Goal: Ask a question: Seek information or help from site administrators or community

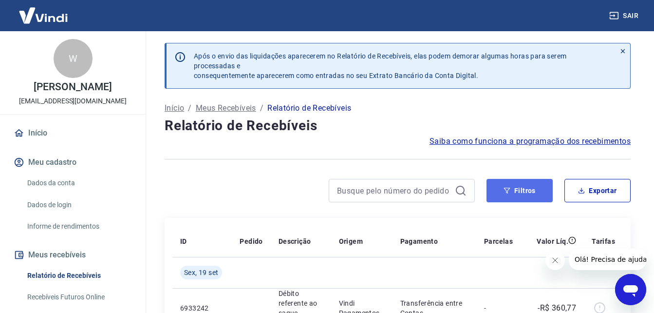
click at [525, 188] on button "Filtros" at bounding box center [519, 190] width 66 height 23
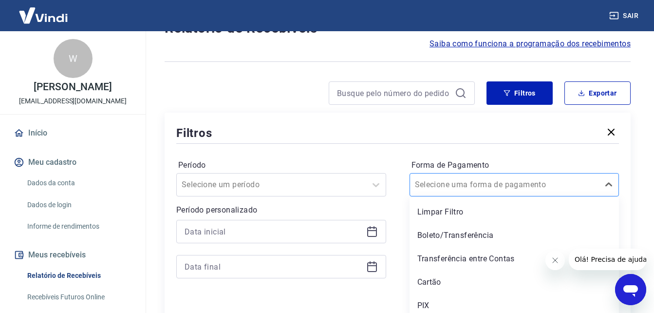
scroll to position [102, 0]
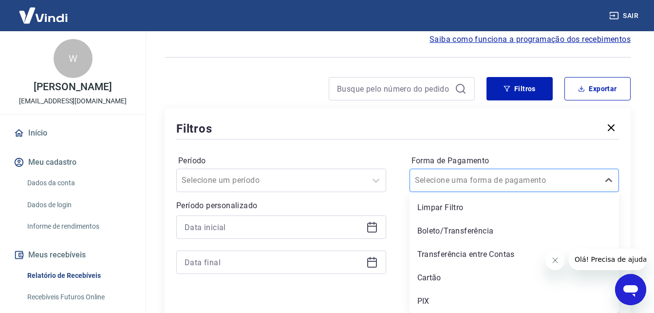
click at [475, 183] on input "Forma de Pagamento" at bounding box center [464, 180] width 98 height 12
click at [442, 276] on div "Cartão" at bounding box center [514, 277] width 210 height 19
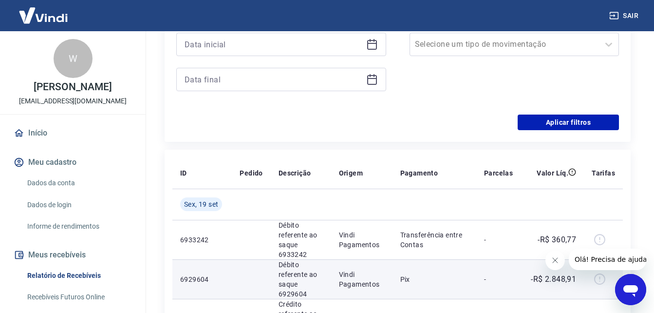
scroll to position [199, 0]
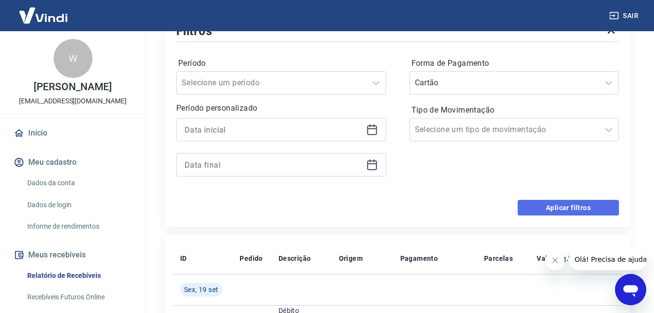
click at [575, 212] on button "Aplicar filtros" at bounding box center [567, 208] width 101 height 16
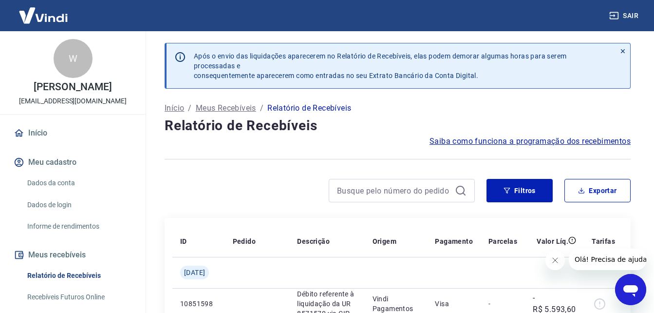
click at [631, 286] on icon "Abrir janela de mensagens" at bounding box center [630, 291] width 15 height 12
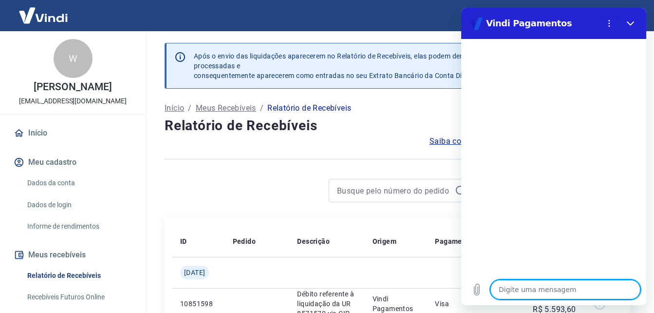
type textarea "o"
type textarea "x"
type textarea "ol"
type textarea "x"
type textarea "olá"
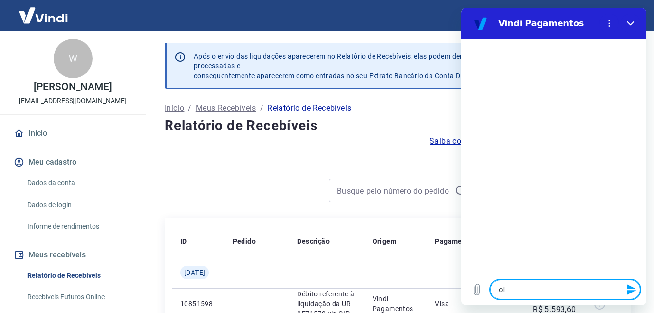
type textarea "x"
type textarea "olá,"
type textarea "x"
type textarea "olá,"
type textarea "x"
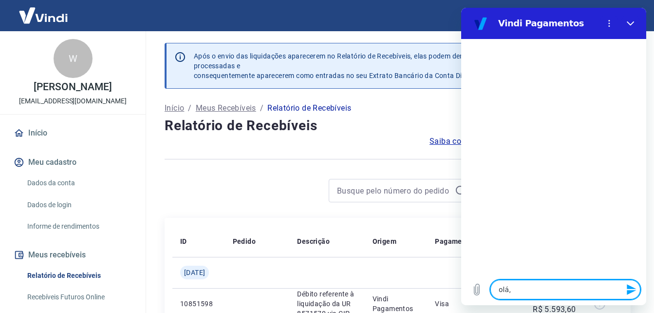
type textarea "olá, t"
type textarea "x"
type textarea "olá, tu"
type textarea "x"
type textarea "olá, tud"
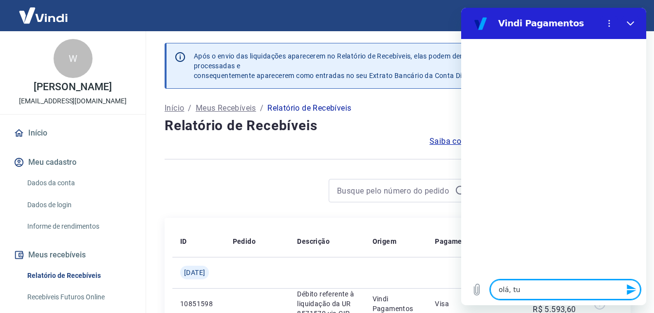
type textarea "x"
type textarea "olá, tudo"
type textarea "x"
type textarea "olá, tudo"
type textarea "x"
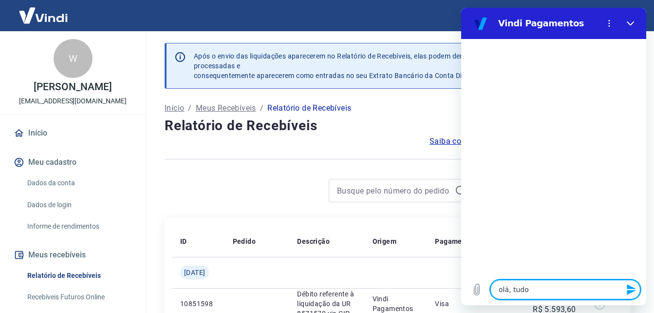
type textarea "olá, tudo b"
type textarea "x"
type textarea "olá, tudo be"
type textarea "x"
type textarea "olá, tudo bem"
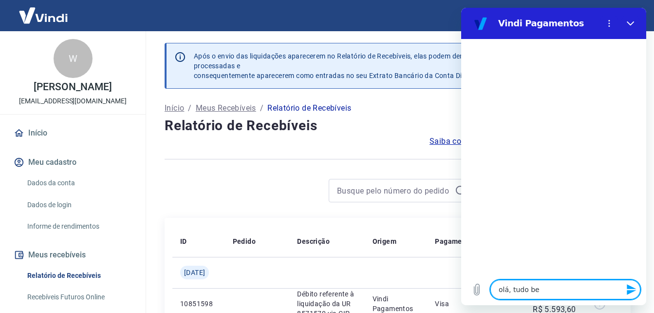
type textarea "x"
type textarea "olá, tudo bem?"
type textarea "x"
type textarea "olá, tudo bem?"
click at [633, 288] on icon "Enviar mensagem" at bounding box center [630, 289] width 9 height 11
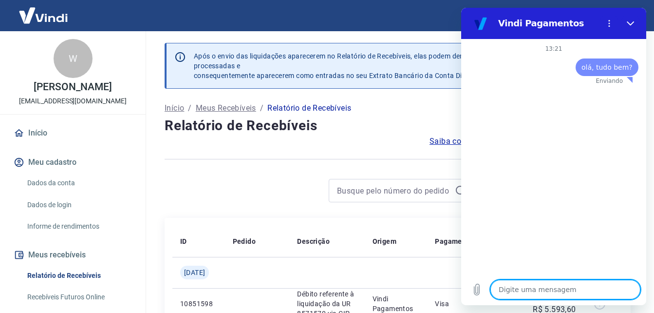
type textarea "x"
click at [540, 294] on textarea at bounding box center [565, 288] width 150 height 19
type textarea "g"
type textarea "x"
type textarea "go"
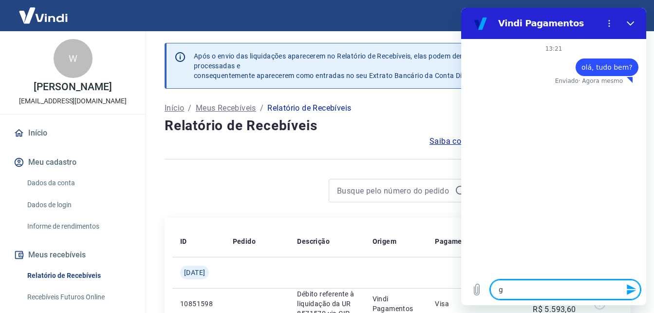
type textarea "x"
type textarea "gos"
type textarea "x"
type textarea "gost"
type textarea "x"
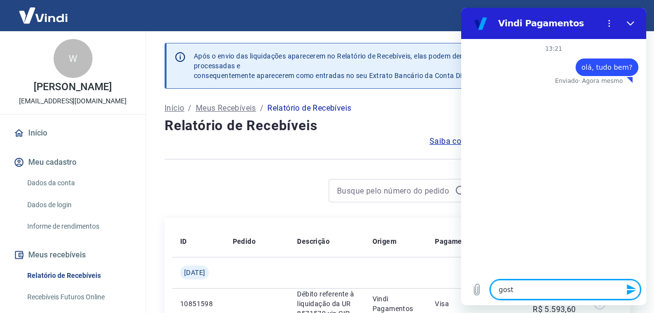
type textarea "gosta"
type textarea "x"
type textarea "gostar"
type textarea "x"
type textarea "gostari"
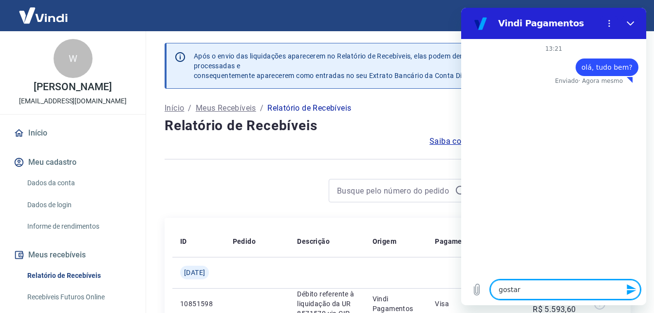
type textarea "x"
type textarea "gostaria"
type textarea "x"
type textarea "gostaria"
type textarea "x"
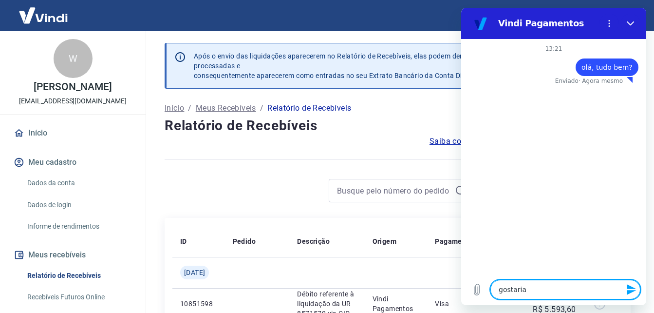
type textarea "gostaria d"
type textarea "x"
type textarea "gostaria de"
type textarea "x"
type textarea "gostaria de"
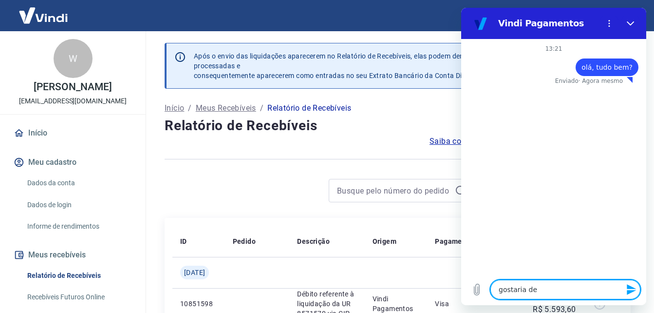
type textarea "x"
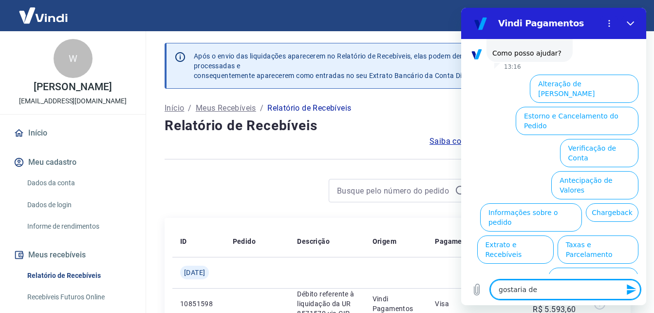
scroll to position [67, 0]
type textarea "gostaria de u"
type textarea "x"
type textarea "gostaria de um"
type textarea "x"
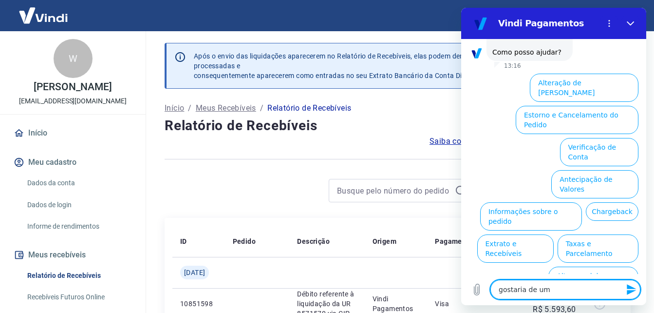
type textarea "gostaria de uma"
type textarea "x"
type textarea "gostaria de um"
type textarea "x"
type textarea "gostaria de u"
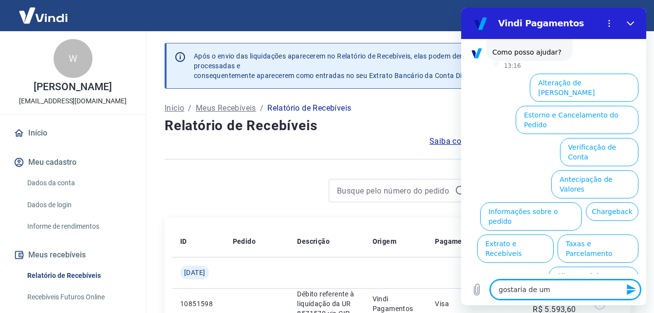
type textarea "x"
type textarea "gostaria de"
type textarea "x"
type textarea "gostaria de"
type textarea "x"
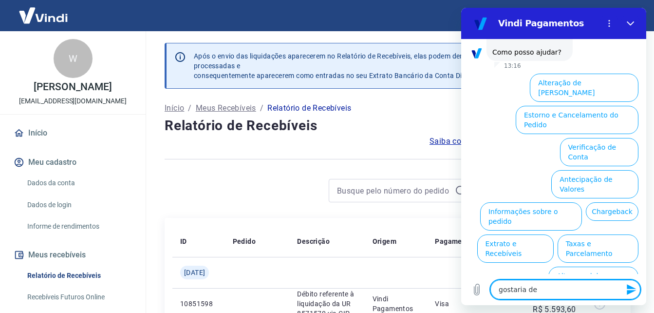
type textarea "gostaria d"
type textarea "x"
type textarea "gostaria"
type textarea "x"
type textarea "gostaria"
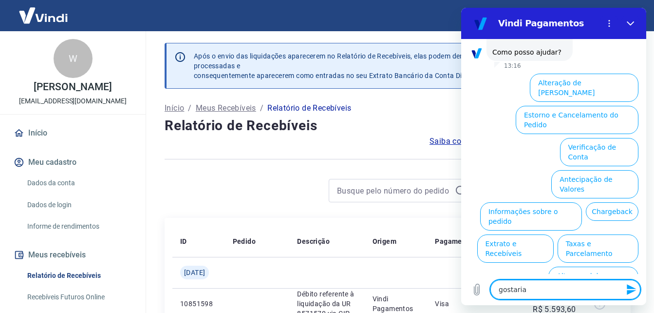
type textarea "x"
type textarea "gostari"
type textarea "x"
type textarea "gostar"
type textarea "x"
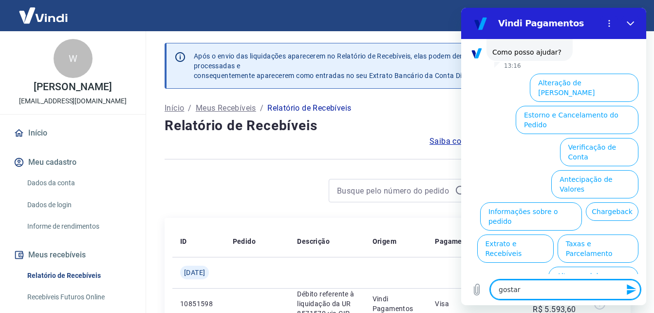
type textarea "gosta"
type textarea "x"
type textarea "gost"
type textarea "x"
type textarea "gos"
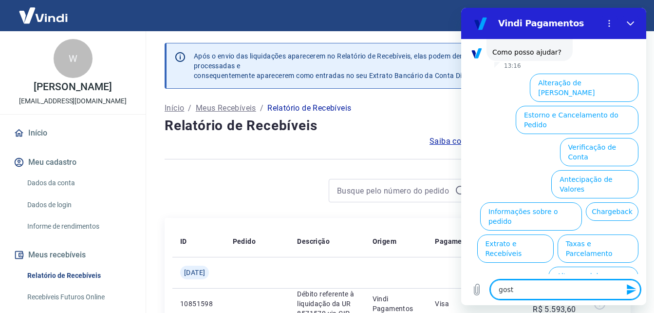
type textarea "x"
type textarea "go"
type textarea "x"
type textarea "g"
type textarea "x"
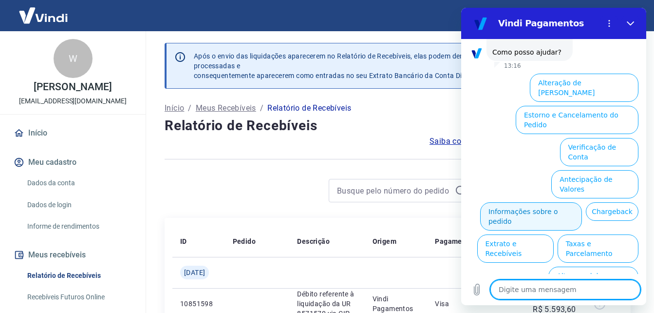
click at [578, 202] on button "Informações sobre o pedido" at bounding box center [531, 216] width 102 height 28
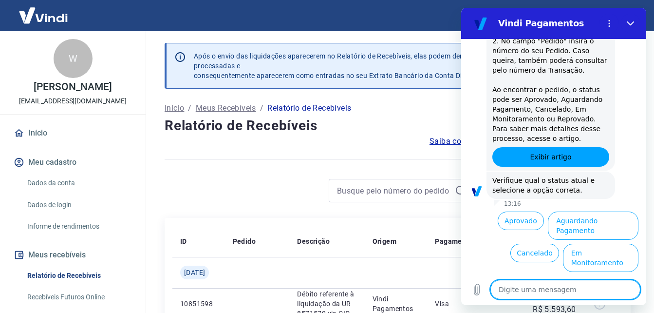
scroll to position [234, 0]
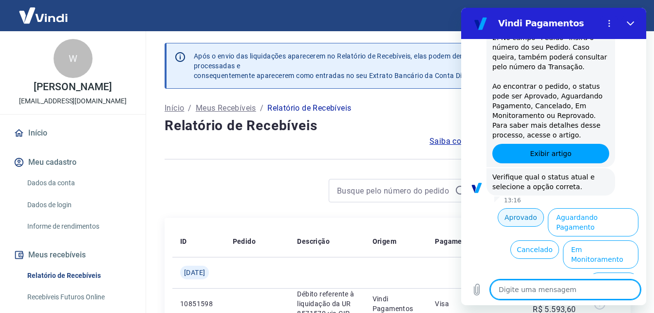
click at [521, 214] on button "Aprovado" at bounding box center [520, 217] width 47 height 18
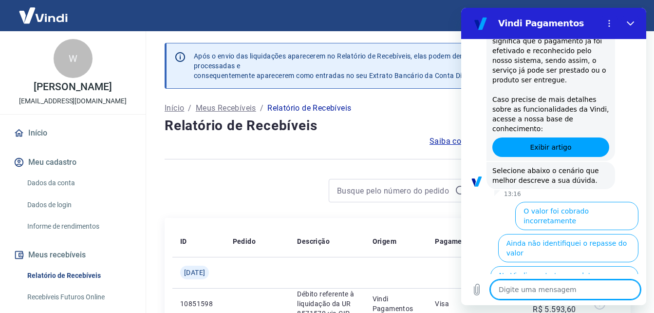
scroll to position [529, 0]
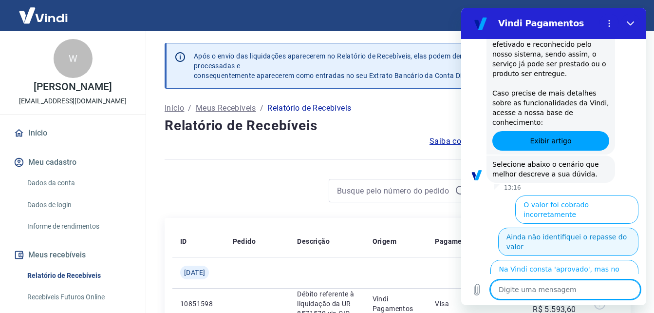
click at [560, 227] on button "Ainda não identifiquei o repasse do valor" at bounding box center [568, 241] width 140 height 28
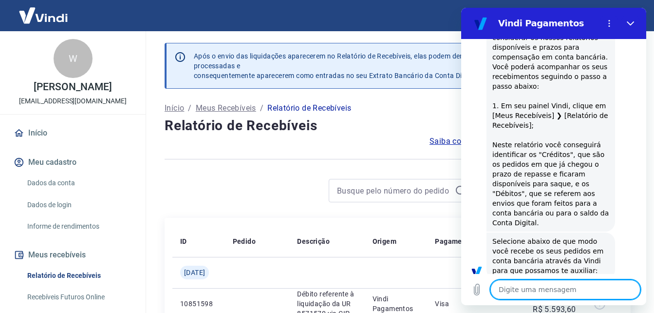
scroll to position [782, 0]
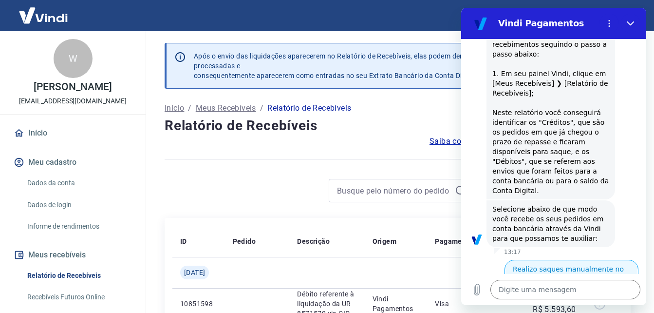
click at [549, 259] on button "Realizo saques manualmente no painel" at bounding box center [571, 273] width 134 height 28
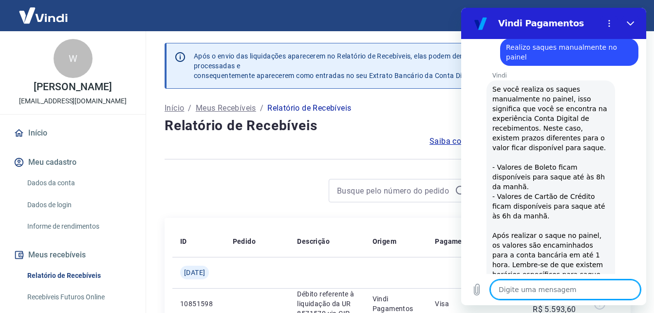
scroll to position [948, 0]
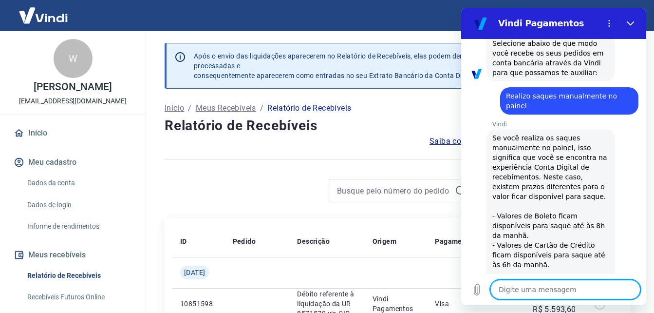
click at [260, 182] on div at bounding box center [320, 190] width 310 height 23
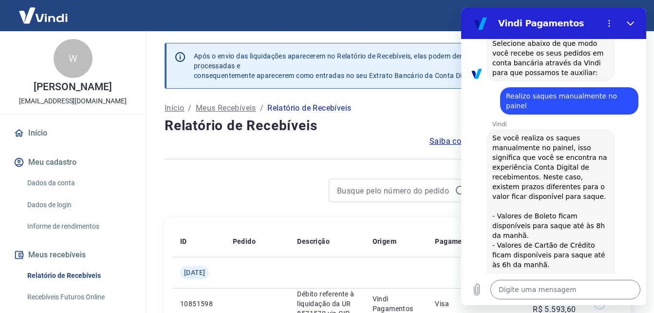
click at [32, 9] on img at bounding box center [43, 15] width 63 height 30
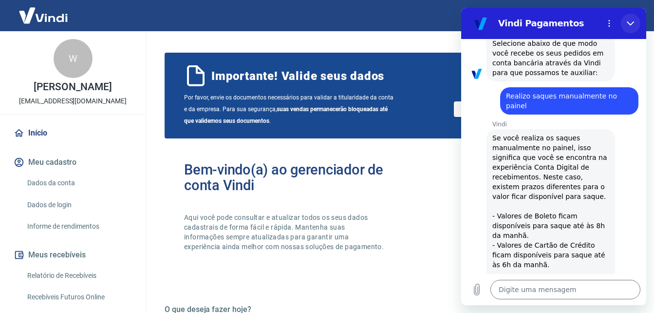
click at [630, 18] on button "Fechar" at bounding box center [630, 23] width 19 height 19
type textarea "x"
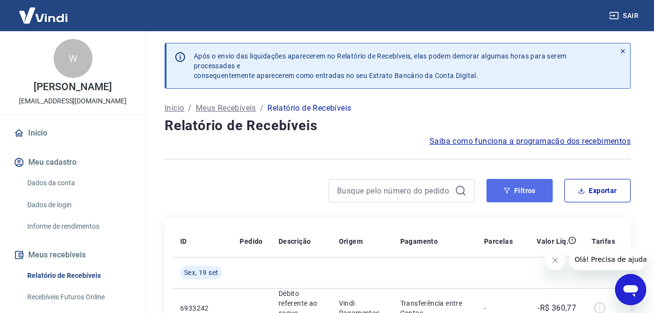
click at [505, 188] on icon "button" at bounding box center [507, 190] width 6 height 6
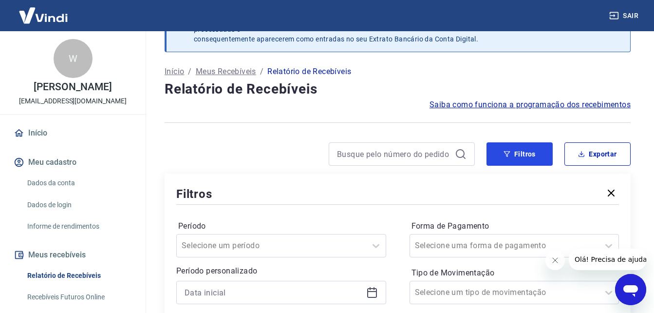
scroll to position [97, 0]
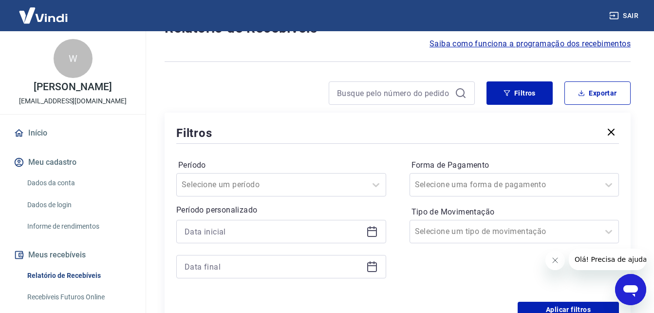
click at [374, 229] on icon at bounding box center [372, 231] width 12 height 12
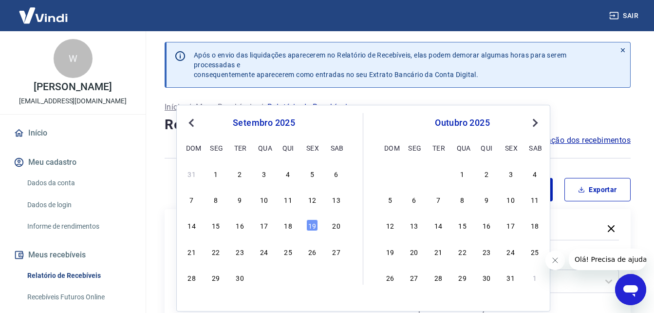
scroll to position [0, 0]
click at [211, 176] on div "1" at bounding box center [216, 174] width 12 height 12
type input "01/09/2025"
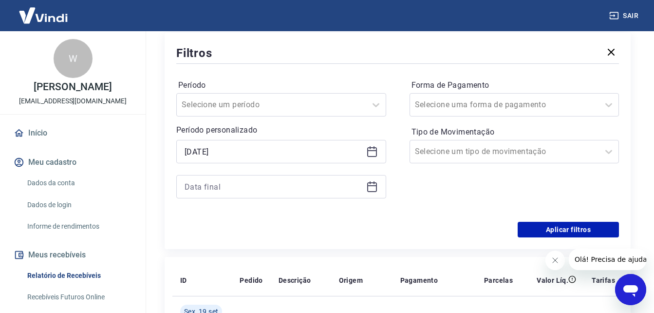
scroll to position [195, 0]
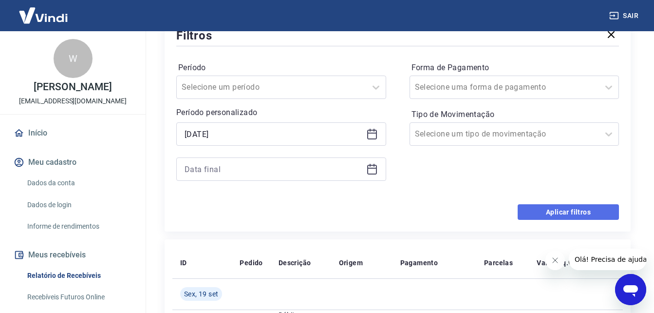
click at [552, 218] on button "Aplicar filtros" at bounding box center [567, 212] width 101 height 16
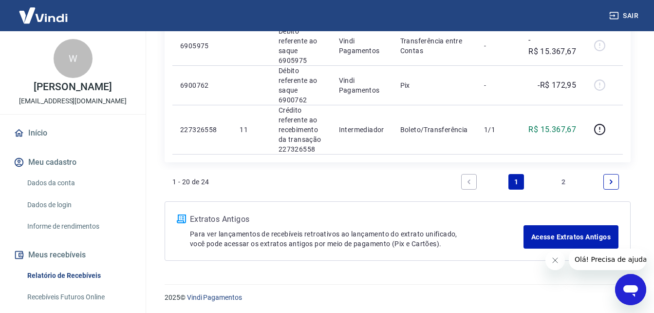
scroll to position [1175, 0]
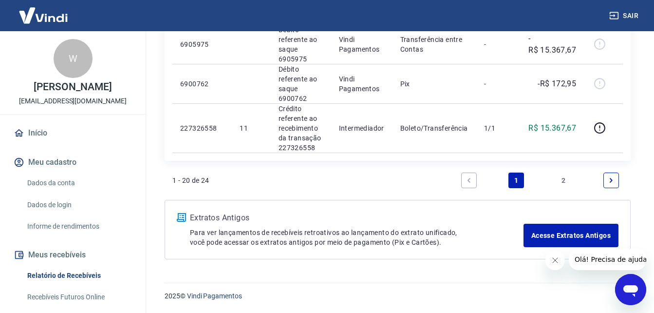
click at [615, 176] on link "Next page" at bounding box center [611, 180] width 16 height 16
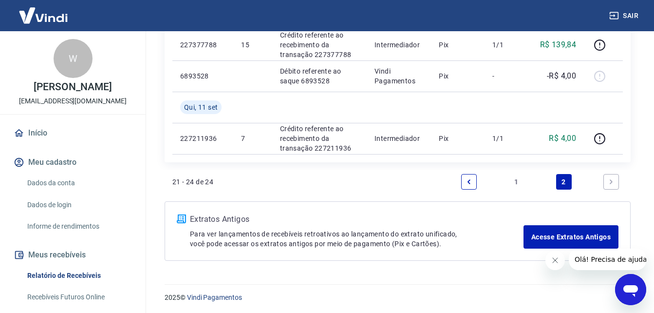
scroll to position [322, 0]
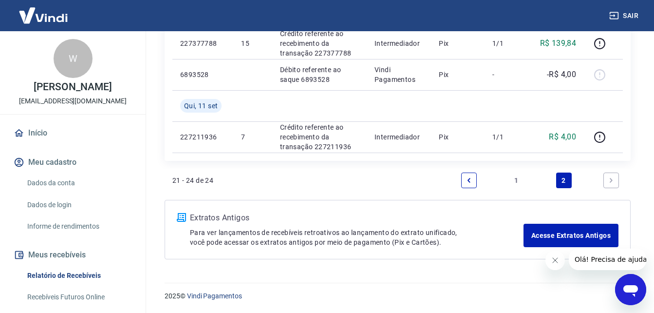
click at [473, 176] on link "Previous page" at bounding box center [469, 180] width 16 height 16
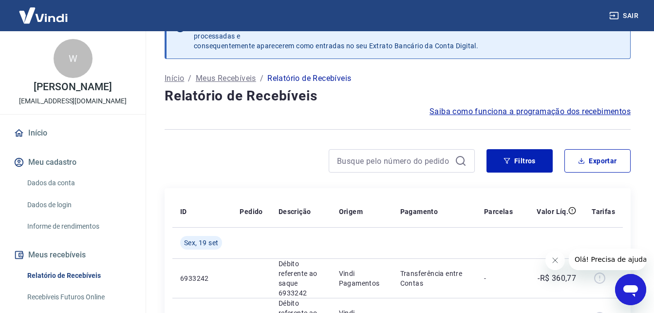
scroll to position [1175, 0]
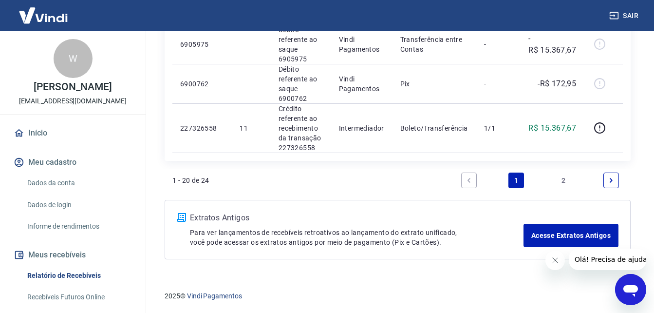
drag, startPoint x: 1231, startPoint y: 572, endPoint x: 627, endPoint y: 294, distance: 665.0
click at [627, 294] on icon "Abrir janela de mensagens" at bounding box center [631, 289] width 18 height 18
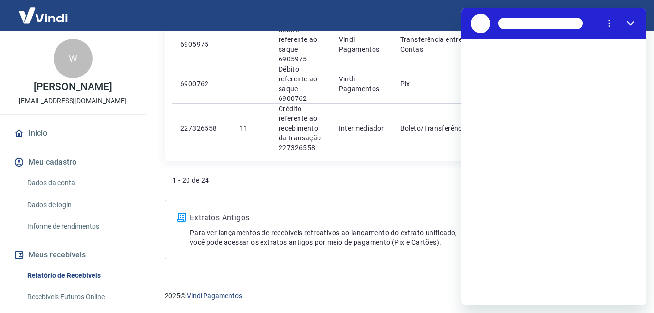
scroll to position [0, 0]
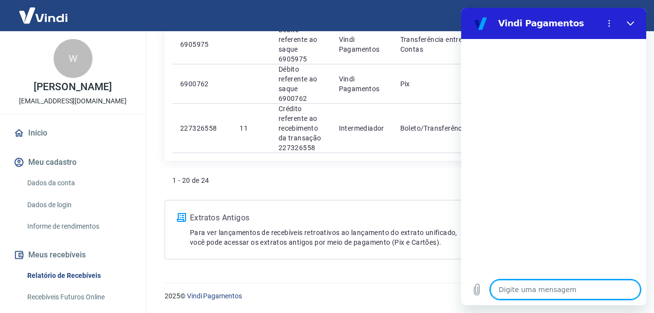
type textarea "c"
type textarea "x"
type textarea "co"
type textarea "x"
type textarea "com"
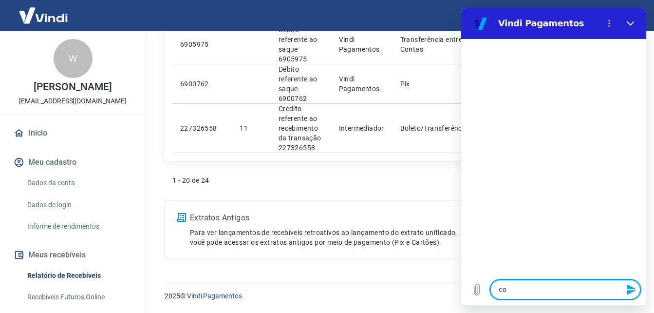
type textarea "x"
type textarea "como"
type textarea "x"
type textarea "como"
type textarea "x"
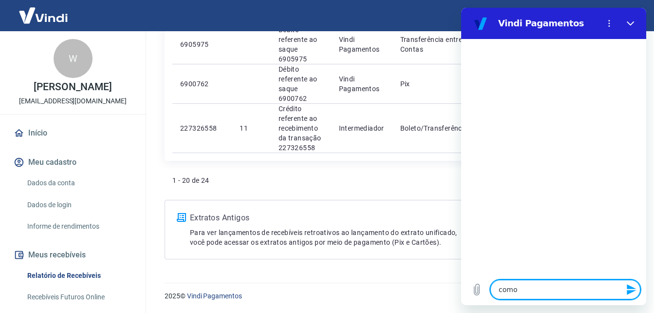
type textarea "como f"
type textarea "x"
type textarea "como fa"
type textarea "x"
type textarea "como faç"
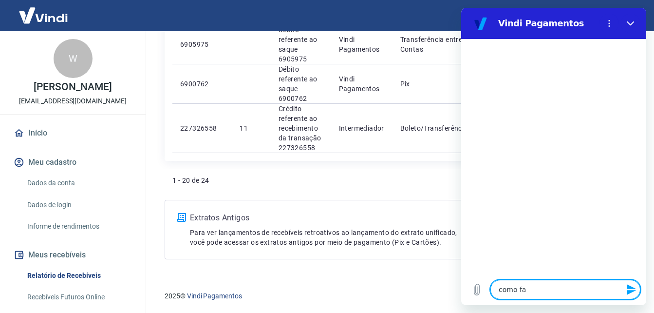
type textarea "x"
type textarea "como faço"
type textarea "x"
type textarea "como faço"
type textarea "x"
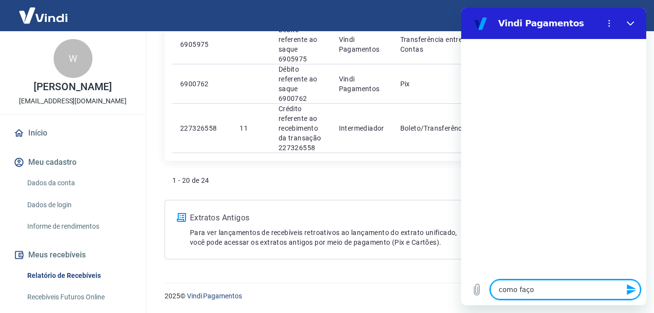
type textarea "como faço p"
type textarea "x"
type textarea "como faço pa"
type textarea "x"
type textarea "como faço par"
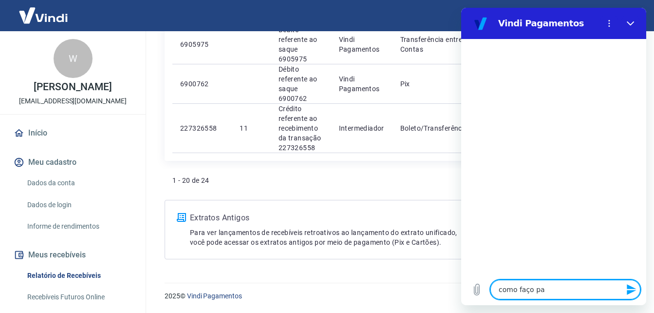
type textarea "x"
type textarea "como faço para"
type textarea "x"
type textarea "como faço para"
type textarea "x"
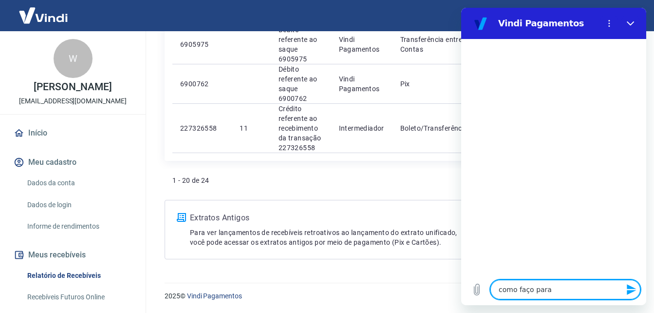
type textarea "como faço para v"
type textarea "x"
type textarea "como faço para ve"
type textarea "x"
type textarea "como faço para ver"
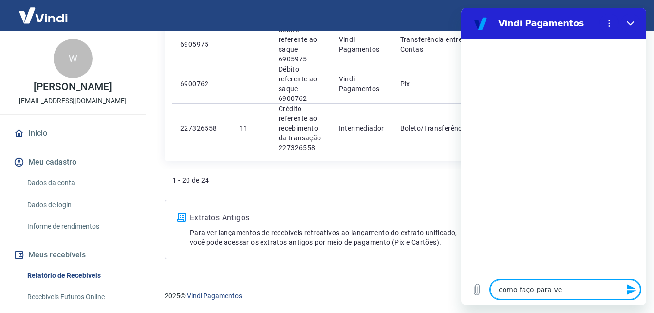
type textarea "x"
type textarea "como faço para ver"
type textarea "x"
type textarea "como faço para ver a"
type textarea "x"
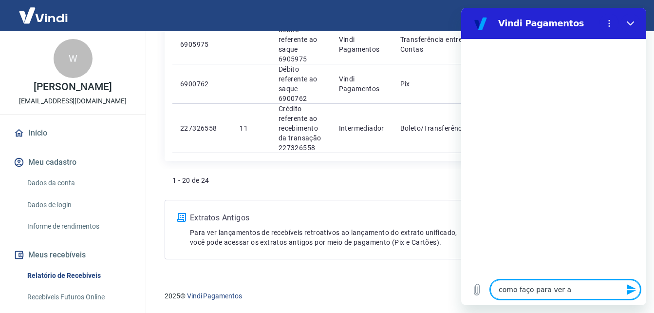
type textarea "como faço para ver as"
type textarea "x"
type textarea "como faço para ver as"
type textarea "x"
type textarea "como faço para ver as p"
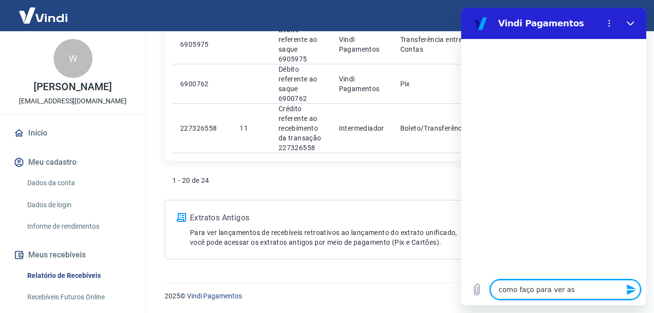
type textarea "x"
type textarea "como faço para ver as pa"
type textarea "x"
type textarea "como faço para ver as par"
type textarea "x"
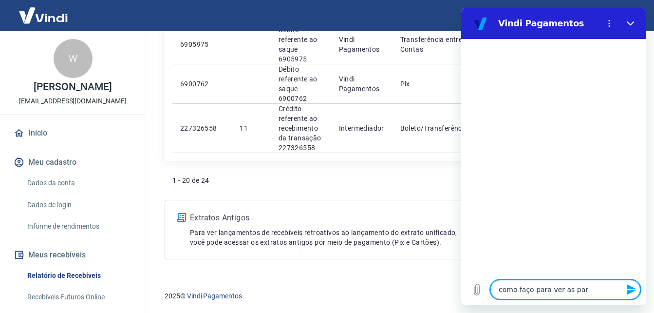
type textarea "como faço para ver as parc"
type textarea "x"
type textarea "como faço para ver as parce"
type textarea "x"
type textarea "como faço para ver as parcel"
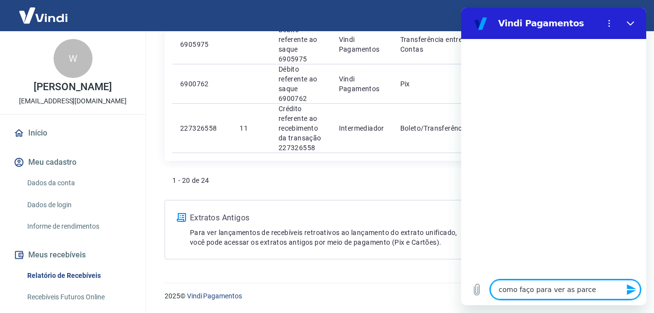
type textarea "x"
type textarea "como faço para ver as parcela"
type textarea "x"
type textarea "como faço para ver as parcelas"
type textarea "x"
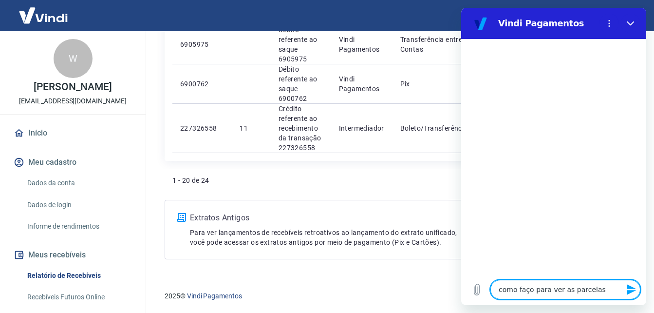
type textarea "como faço para ver as parcelas"
type textarea "x"
type textarea "como faço para ver as parcelas d"
type textarea "x"
type textarea "como faço para ver as parcelas do"
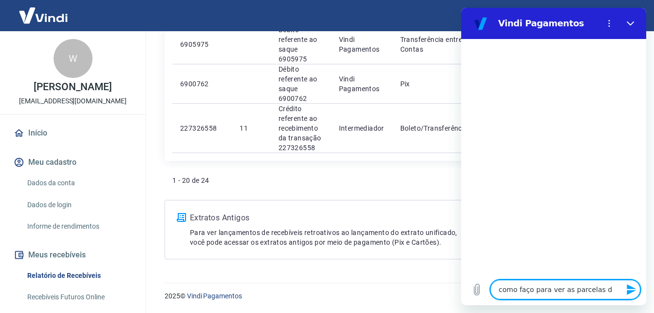
type textarea "x"
type textarea "como faço para ver as parcelas dos"
type textarea "x"
type textarea "como faço para ver as parcelas dos"
type textarea "x"
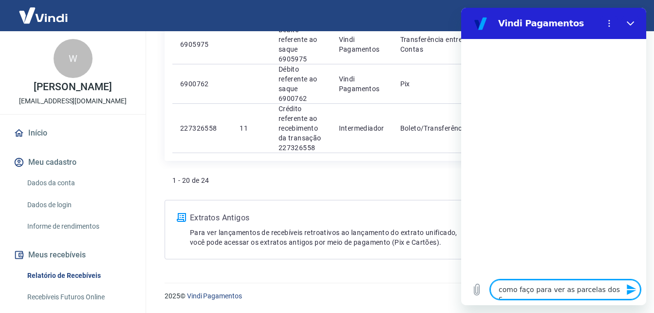
type textarea "como faço para ver as parcelas dos ca"
type textarea "x"
type textarea "como faço para ver as parcelas dos cac"
type textarea "x"
type textarea "como faço para ver as parcelas dos cacr"
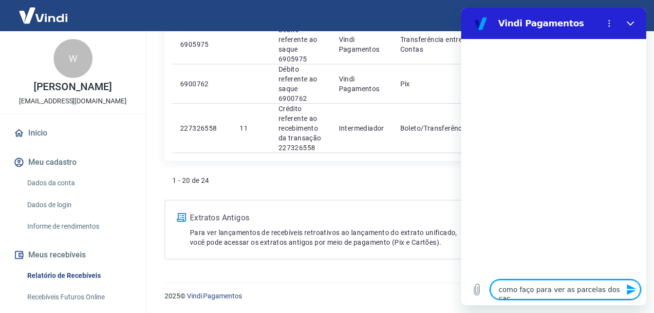
type textarea "x"
type textarea "como faço para ver as parcelas dos cac"
type textarea "x"
type textarea "como faço para ver as parcelas dos ca"
type textarea "x"
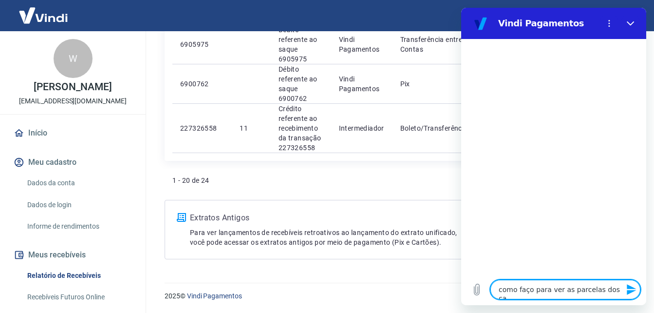
type textarea "como faço para ver as parcelas dos car"
type textarea "x"
type textarea "como faço para ver as parcelas dos cart"
type textarea "x"
type textarea "como faço para ver as parcelas dos cartõ"
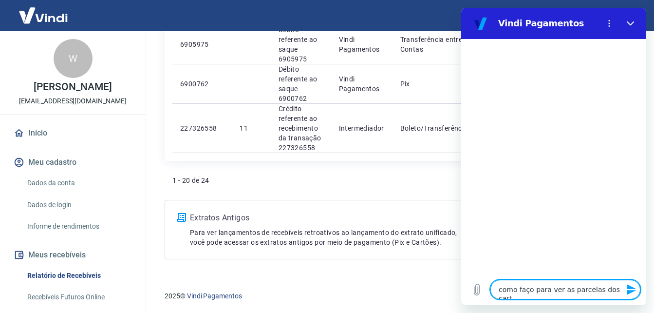
type textarea "x"
type textarea "como faço para ver as parcelas dos cartõe"
type textarea "x"
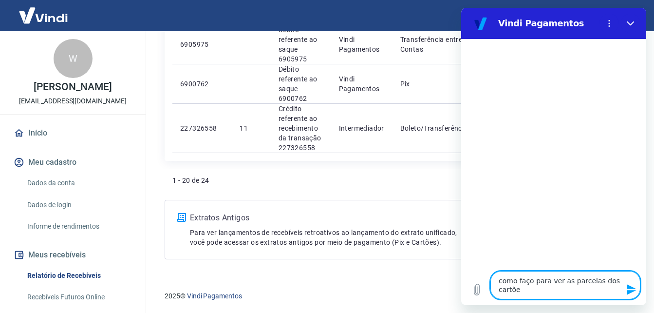
type textarea "como faço para ver as parcelas dos cartões"
type textarea "x"
type textarea "como faço para ver as parcelas dos cartões"
type textarea "x"
type textarea "como faço para ver as parcelas dos cartões e"
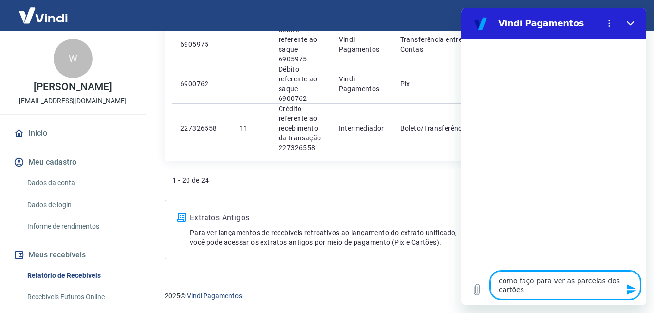
type textarea "x"
type textarea "como faço para ver as parcelas dos cartões e"
type textarea "x"
type textarea "como faço para ver as parcelas dos cartões e q"
type textarea "x"
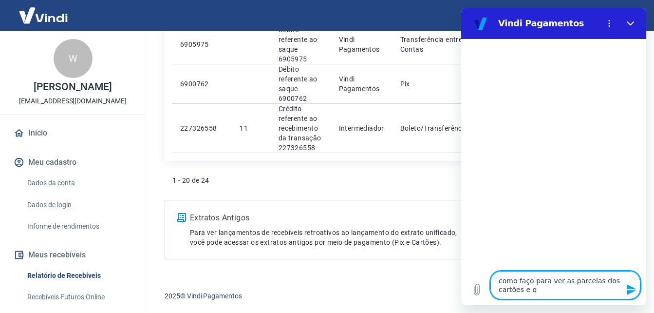
type textarea "como faço para ver as parcelas dos cartões e qu"
type textarea "x"
type textarea "como faço para ver as parcelas dos cartões e qua"
type textarea "x"
type textarea "como faço para ver as parcelas dos cartões e quan"
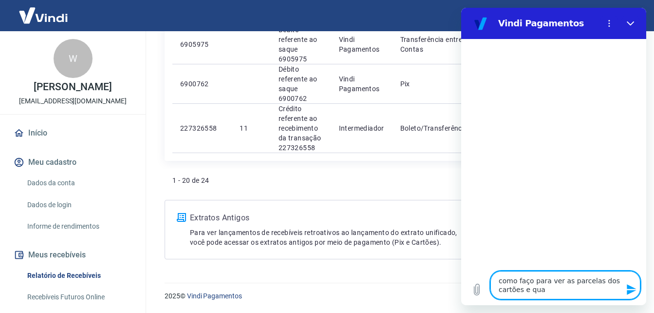
type textarea "x"
type textarea "como faço para ver as parcelas dos cartões e quand"
type textarea "x"
type textarea "como faço para ver as parcelas dos cartões e quando"
type textarea "x"
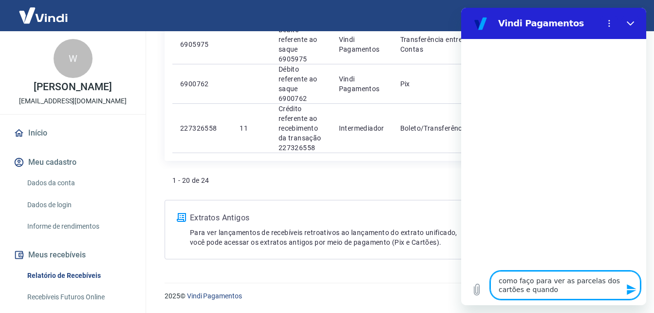
type textarea "como faço para ver as parcelas dos cartões e quando"
type textarea "x"
type textarea "como faço para ver as parcelas dos cartões e quando v"
type textarea "x"
type textarea "como faço para ver as parcelas dos cartões e quando va"
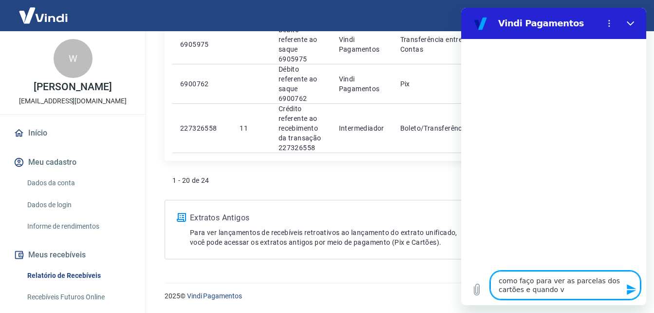
type textarea "x"
type textarea "como faço para ver as parcelas dos cartões e quando vai"
type textarea "x"
type textarea "como faço para ver as parcelas dos cartões e quando vai"
type textarea "x"
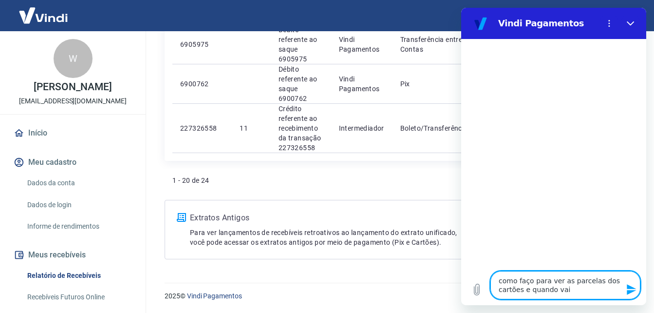
type textarea "como faço para ver as parcelas dos cartões e quando vai e"
type textarea "x"
type textarea "como faço para ver as parcelas dos cartões e quando vai en"
type textarea "x"
type textarea "como faço para ver as parcelas dos cartões e quando vai ent"
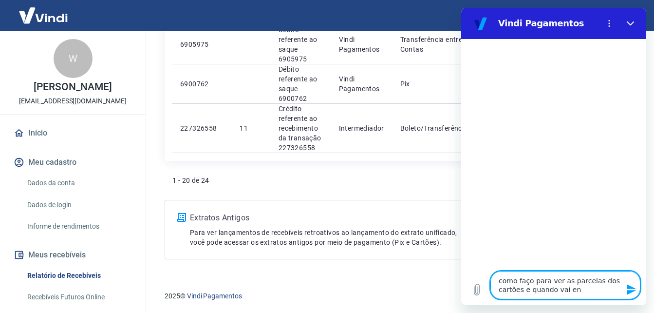
type textarea "x"
type textarea "como faço para ver as parcelas dos cartões e quando vai entr"
type textarea "x"
type textarea "como faço para ver as parcelas dos cartões e quando vai entra"
type textarea "x"
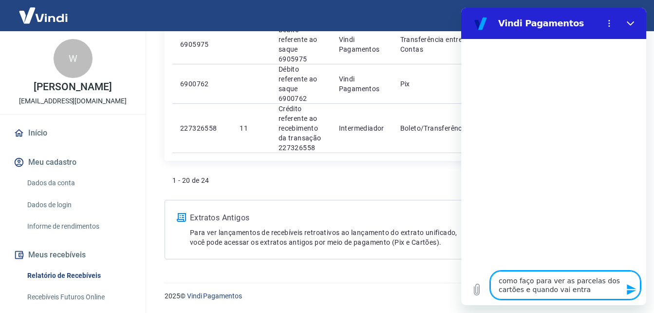
type textarea "como faço para ver as parcelas dos cartões e quando vai entrar"
type textarea "x"
type textarea "como faço para ver as parcelas dos cartões e quando vai entrar"
type textarea "x"
type textarea "como faço para ver as parcelas dos cartões e quando vai entrar e"
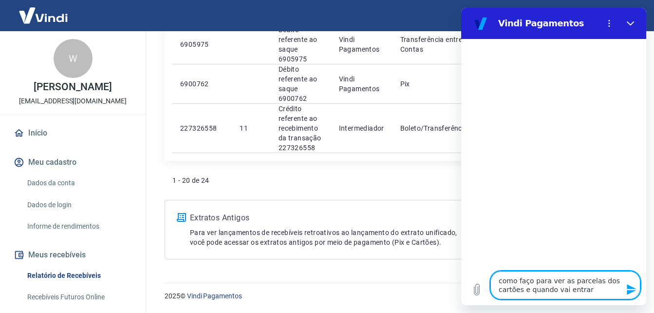
type textarea "x"
type textarea "como faço para ver as parcelas dos cartões e quando vai entrar em"
type textarea "x"
type textarea "como faço para ver as parcelas dos cartões e quando vai entrar em"
type textarea "x"
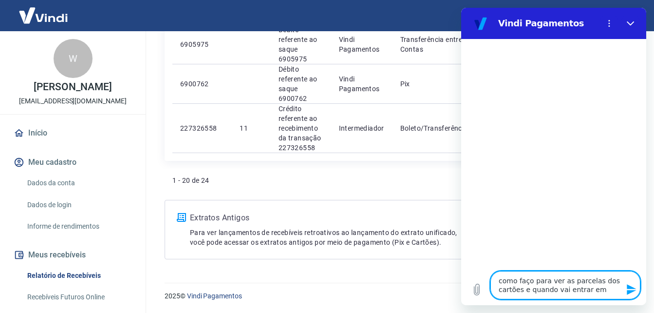
type textarea "como faço para ver as parcelas dos cartões e quando vai entrar em n"
type textarea "x"
type textarea "como faço para ver as parcelas dos cartões e quando vai entrar em no"
type textarea "x"
type textarea "como faço para ver as parcelas dos cartões e quando vai entrar em nos"
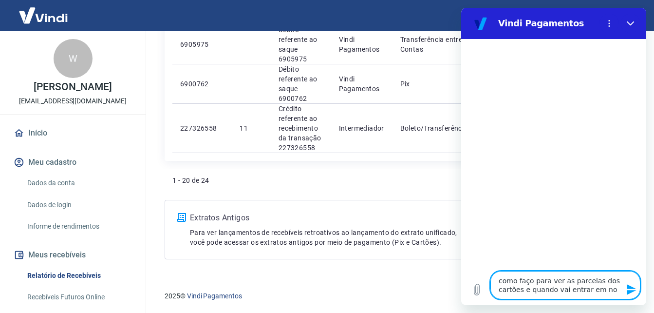
type textarea "x"
type textarea "como faço para ver as parcelas dos cartões e quando vai entrar em noss"
type textarea "x"
type textarea "como faço para ver as parcelas dos cartões e quando vai entrar em nossa"
type textarea "x"
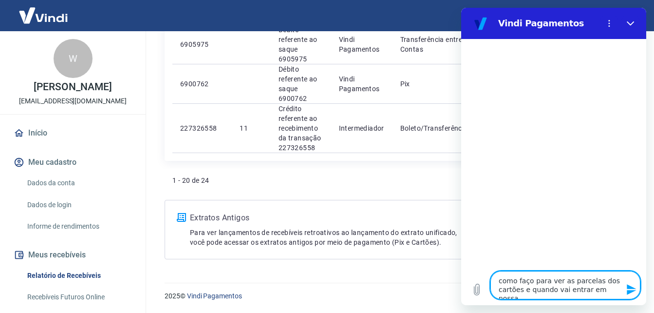
type textarea "como faço para ver as parcelas dos cartões e quando vai entrar em nossa"
type textarea "x"
type textarea "como faço para ver as parcelas dos cartões e quando vai entrar em nossa c"
type textarea "x"
type textarea "como faço para ver as parcelas dos cartões e quando vai entrar em nossa co"
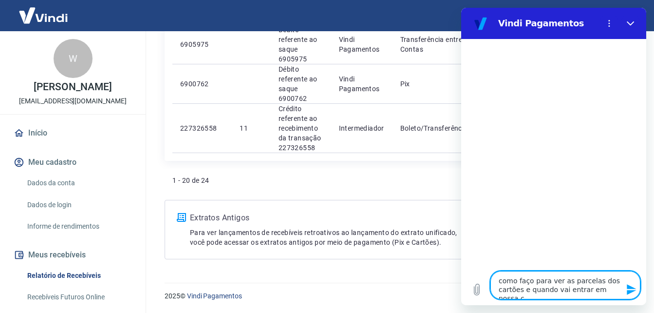
type textarea "x"
type textarea "como faço para ver as parcelas dos cartões e quando vai entrar em nossa con"
type textarea "x"
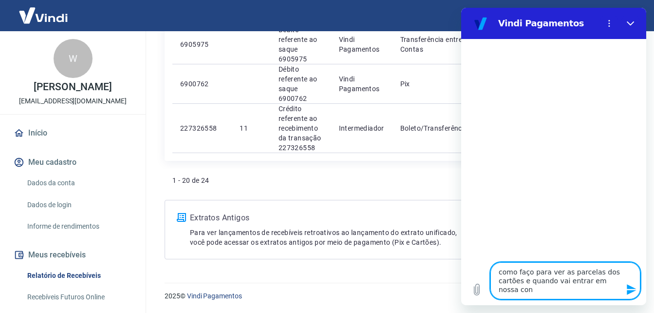
type textarea "como faço para ver as parcelas dos cartões e quando vai entrar em nossa conr"
type textarea "x"
type textarea "como faço para ver as parcelas dos cartões e quando vai entrar em nossa conra"
type textarea "x"
type textarea "como faço para ver as parcelas dos cartões e quando vai entrar em nossa conr"
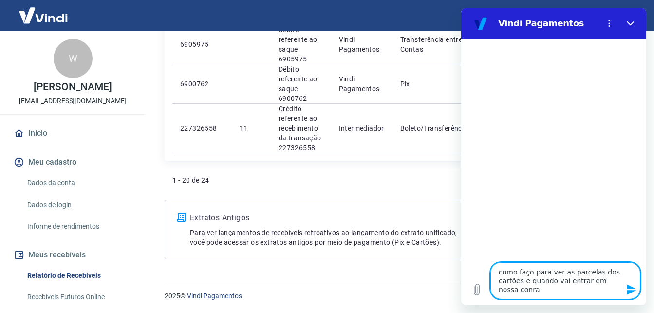
type textarea "x"
type textarea "como faço para ver as parcelas dos cartões e quando vai entrar em nossa con"
type textarea "x"
type textarea "como faço para ver as parcelas dos cartões e quando vai entrar em nossa cont"
type textarea "x"
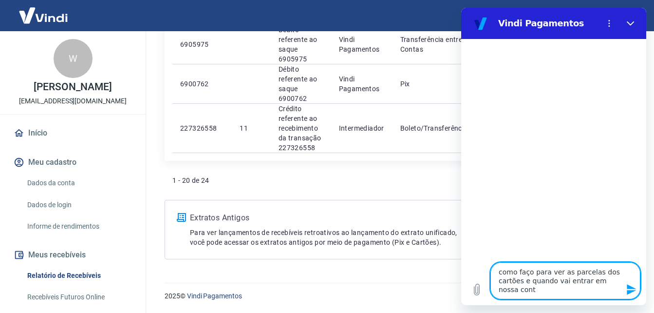
type textarea "como faço para ver as parcelas dos cartões e quando vai entrar em nossa conta"
type textarea "x"
type textarea "como faço para ver as parcelas dos cartões e quando vai entrar em nossa conta?"
type textarea "x"
type textarea "como faço para ver as parcelas dos cartões e quando vai entrar em nossa conta?"
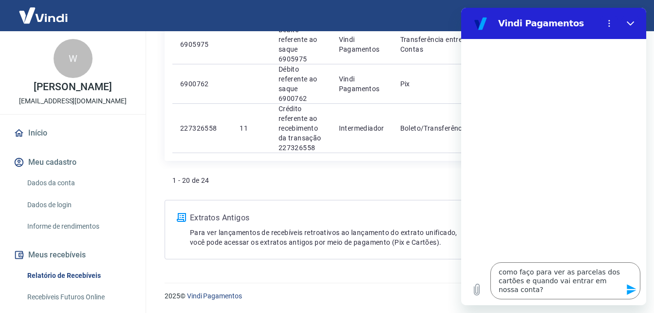
click at [626, 294] on icon "Enviar mensagem" at bounding box center [631, 289] width 12 height 12
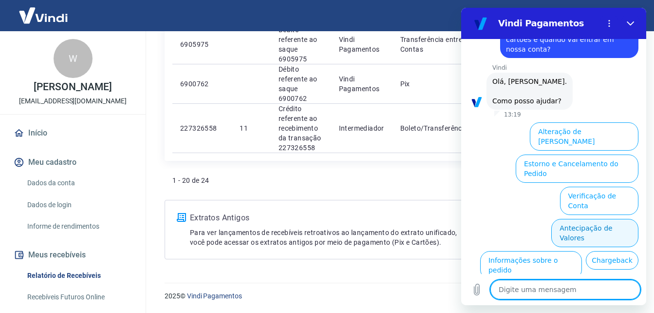
scroll to position [86, 0]
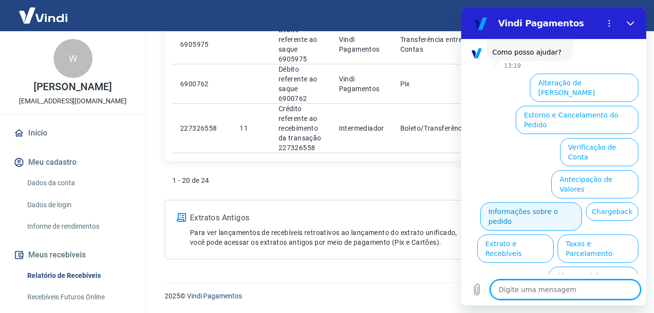
click at [582, 202] on button "Informações sobre o pedido" at bounding box center [531, 216] width 102 height 28
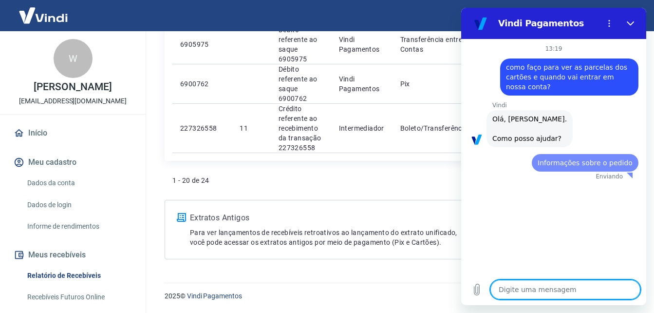
scroll to position [0, 0]
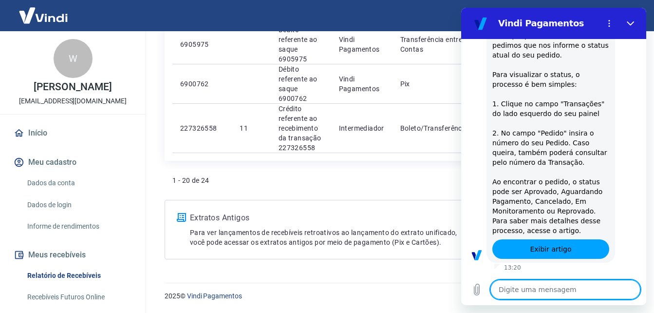
type textarea "x"
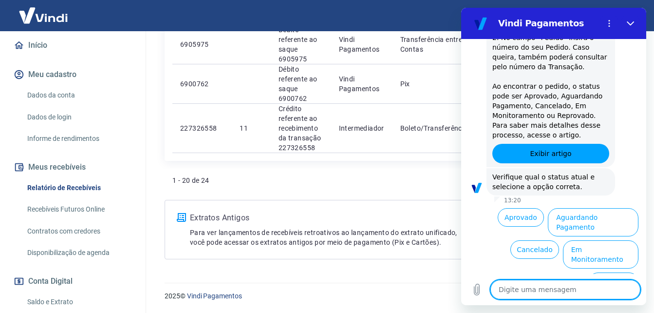
scroll to position [97, 0]
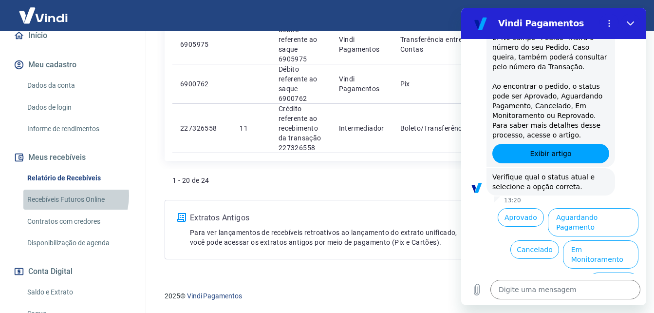
click at [65, 195] on link "Recebíveis Futuros Online" at bounding box center [78, 199] width 110 height 20
